Goal: Task Accomplishment & Management: Manage account settings

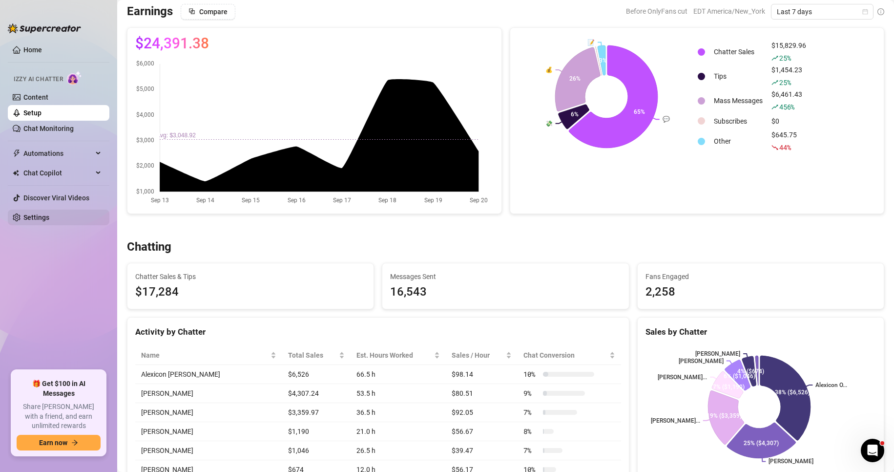
click at [49, 214] on link "Settings" at bounding box center [36, 217] width 26 height 8
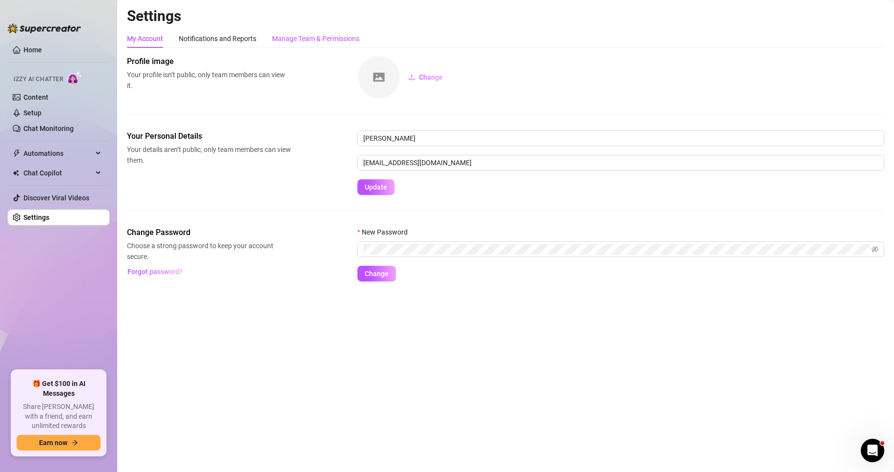
click at [336, 37] on div "Manage Team & Permissions" at bounding box center [315, 38] width 87 height 11
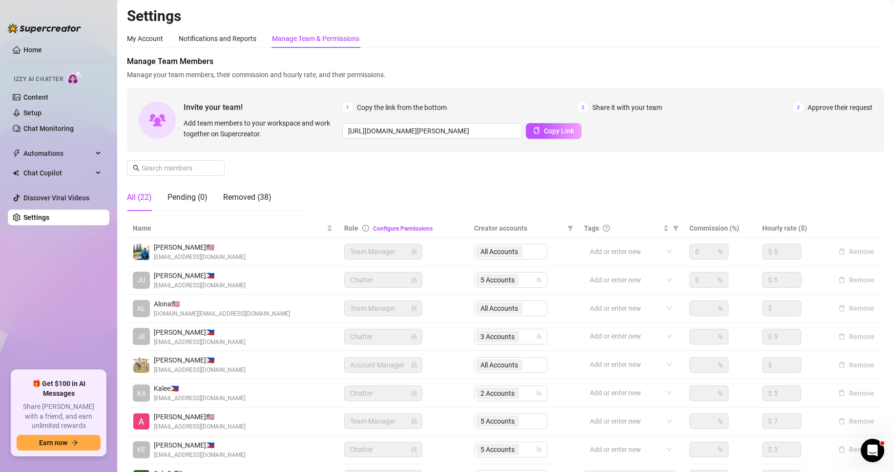
scroll to position [117, 0]
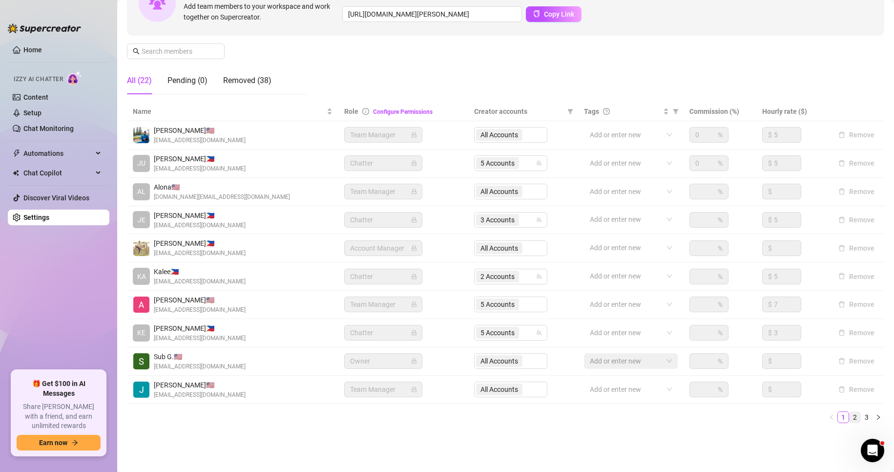
click at [850, 416] on link "2" at bounding box center [855, 417] width 11 height 11
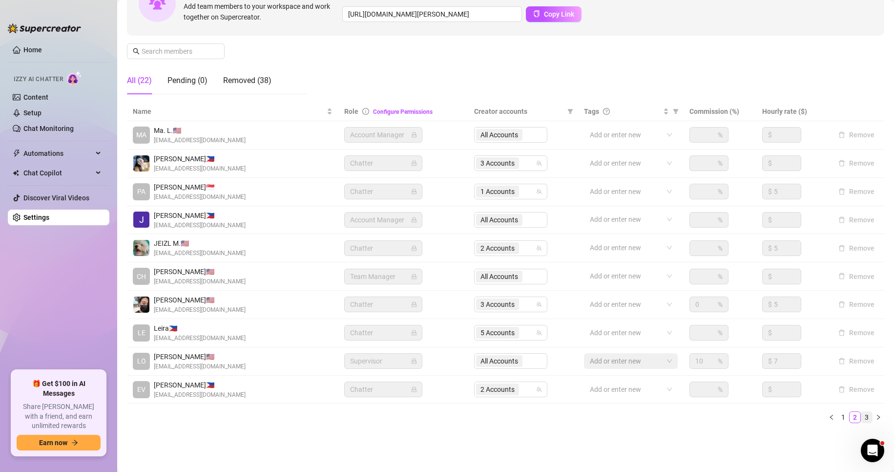
click at [861, 416] on link "3" at bounding box center [866, 417] width 11 height 11
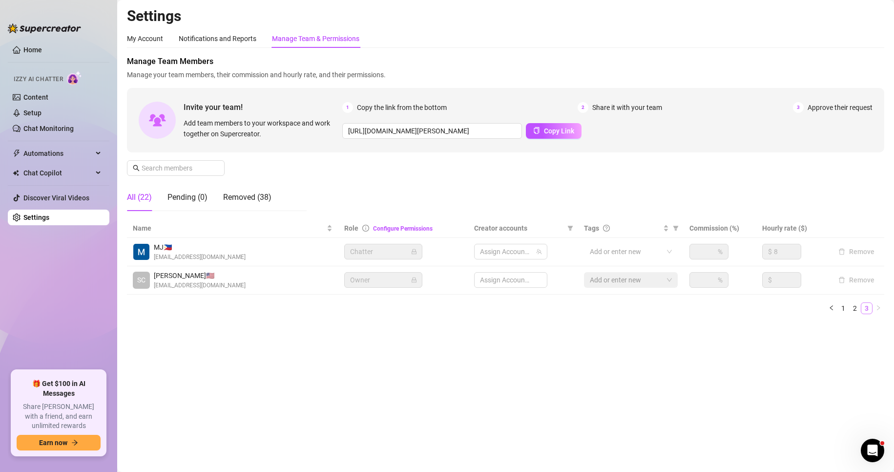
scroll to position [0, 0]
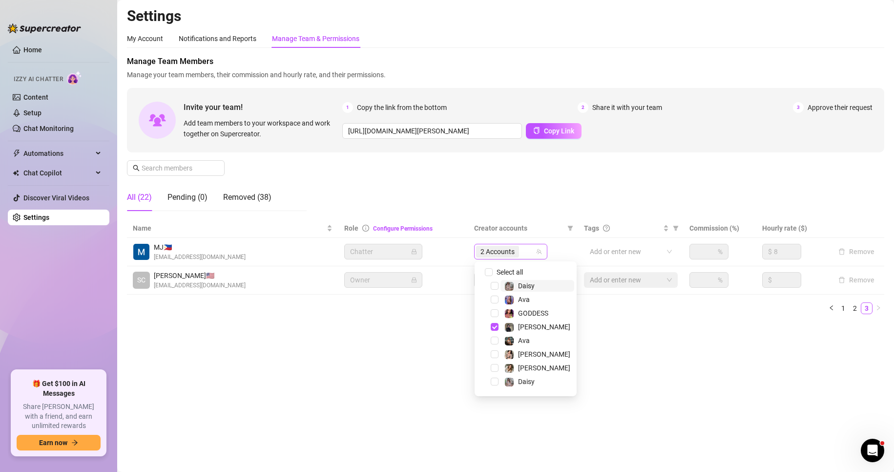
click at [499, 256] on span "2 Accounts" at bounding box center [497, 251] width 34 height 11
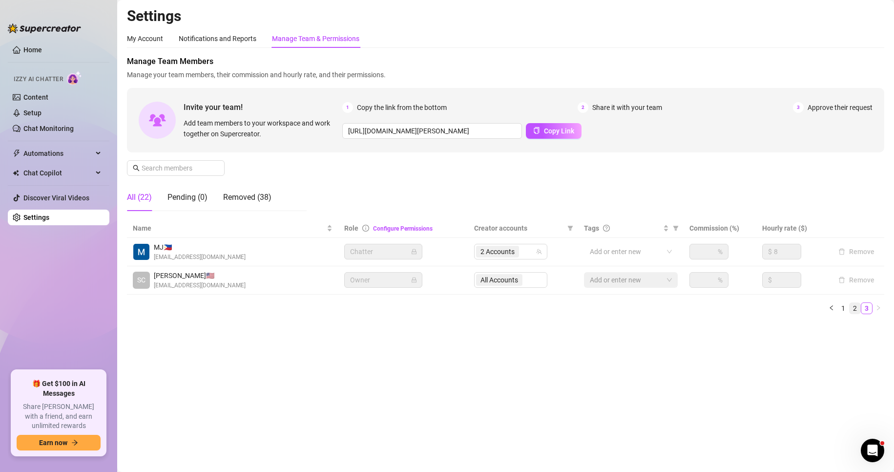
click at [853, 305] on link "2" at bounding box center [855, 308] width 11 height 11
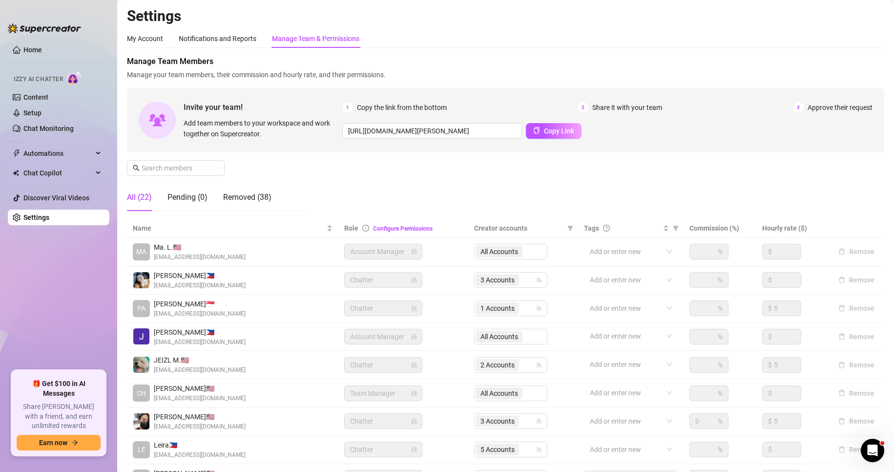
scroll to position [91, 0]
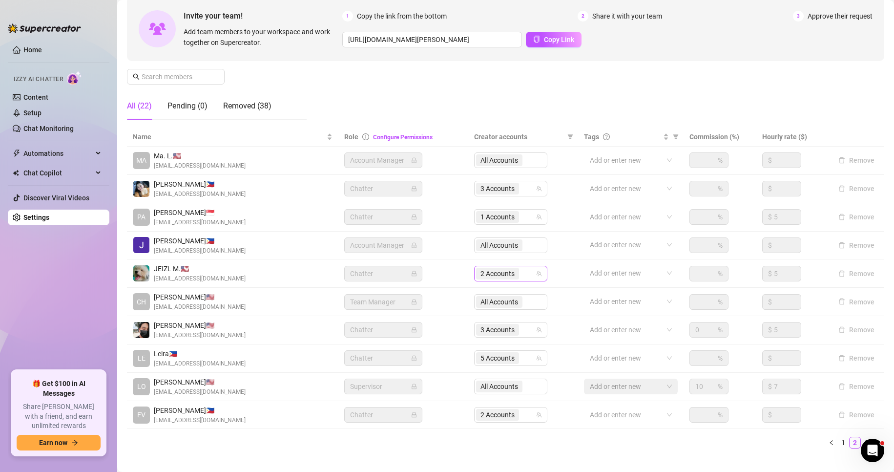
click at [493, 275] on span "2 Accounts" at bounding box center [497, 273] width 34 height 11
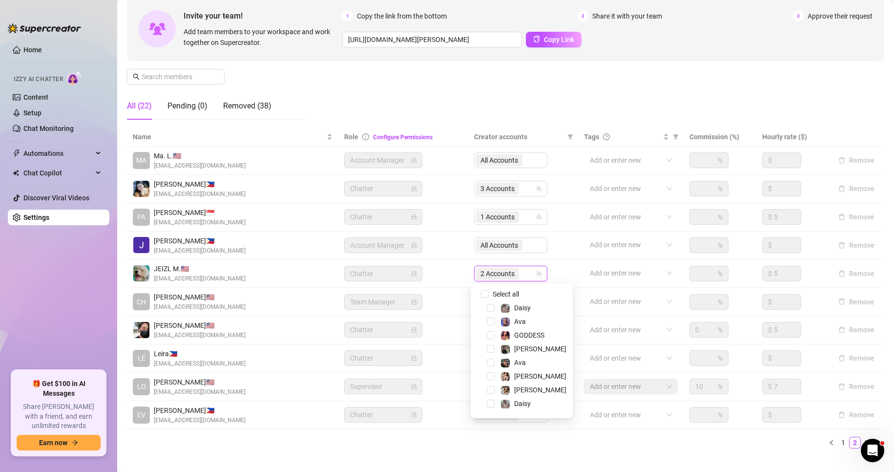
scroll to position [25, 0]
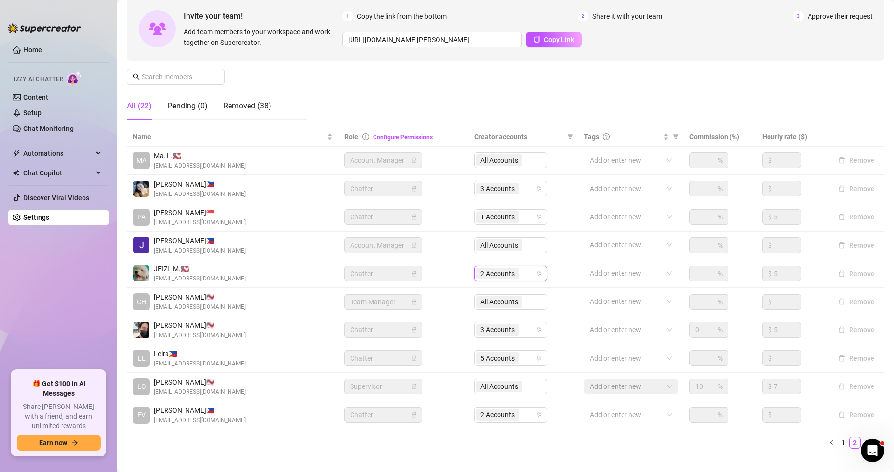
click at [501, 273] on span "2 Accounts" at bounding box center [497, 273] width 34 height 11
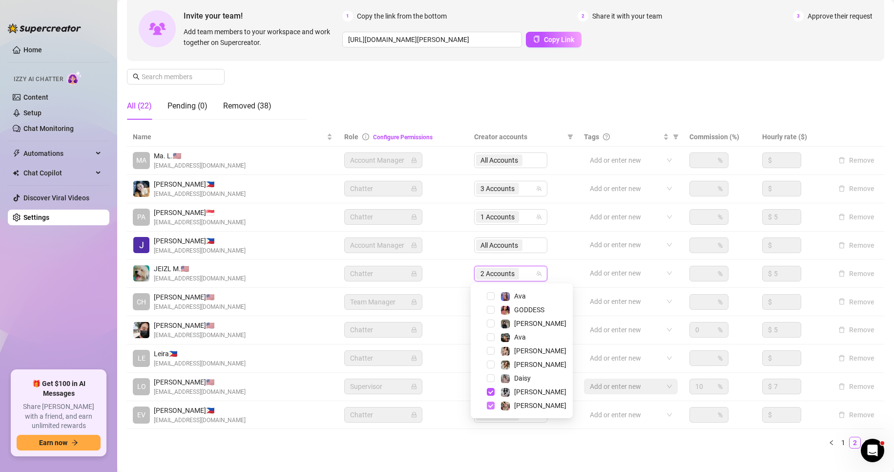
click at [488, 401] on span "Select tree node" at bounding box center [491, 405] width 8 height 8
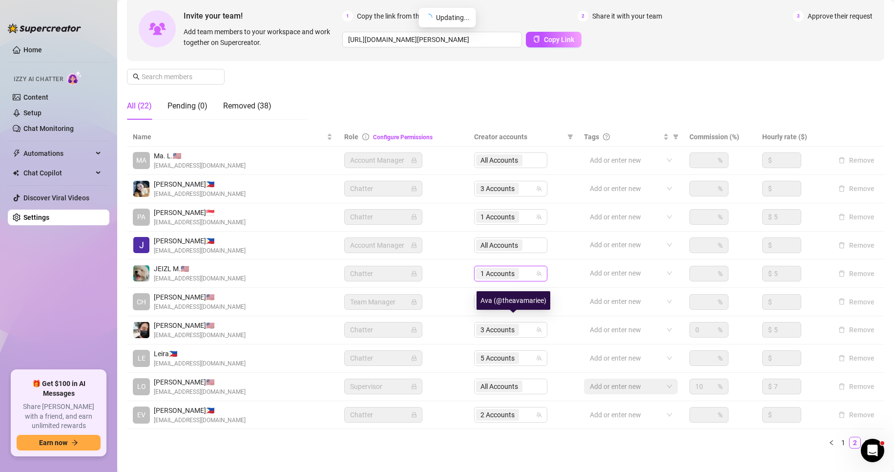
click at [489, 307] on div "Ava (@theavamariee)" at bounding box center [514, 300] width 74 height 19
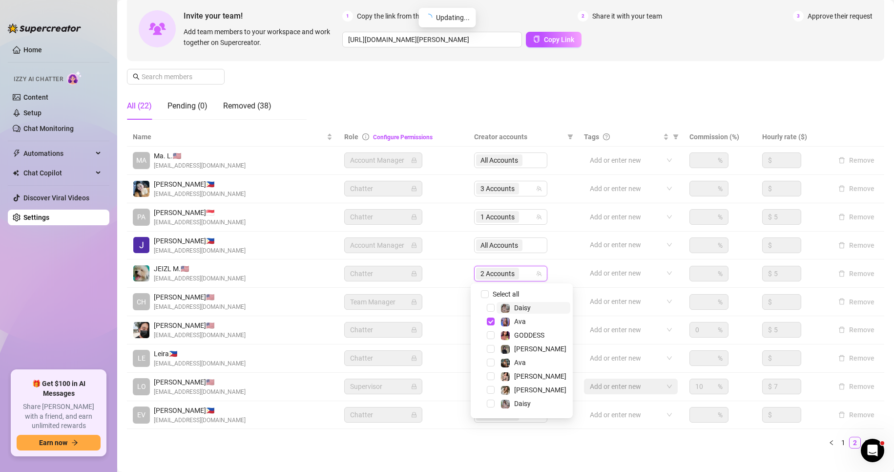
click at [491, 273] on span "2 Accounts" at bounding box center [497, 273] width 34 height 11
click at [490, 318] on span "Select tree node" at bounding box center [491, 321] width 8 height 8
click at [490, 305] on span "Select tree node" at bounding box center [491, 308] width 8 height 8
click at [489, 406] on span "Select tree node" at bounding box center [491, 403] width 8 height 8
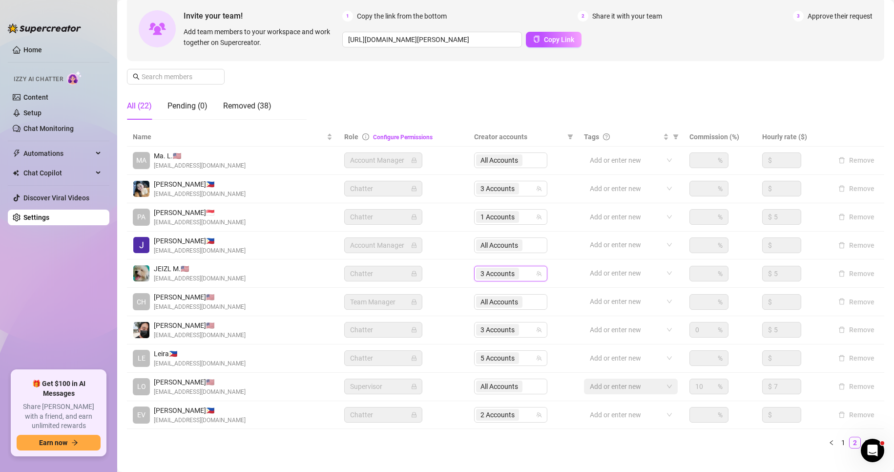
click at [478, 437] on ul "1 2 3" at bounding box center [505, 442] width 757 height 12
click at [494, 187] on span "3 Accounts" at bounding box center [497, 188] width 34 height 11
click at [476, 442] on ul "1 2 3" at bounding box center [505, 442] width 757 height 12
